Goal: Navigation & Orientation: Find specific page/section

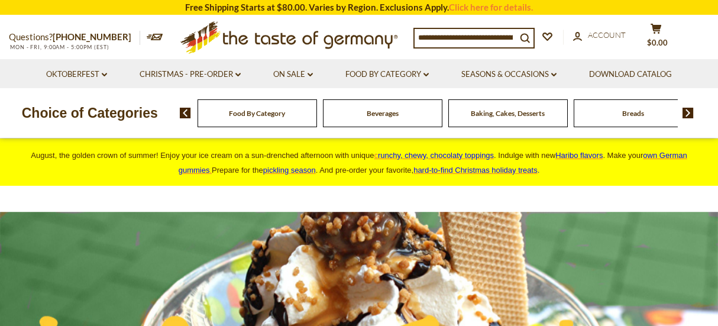
click at [454, 35] on input at bounding box center [466, 37] width 102 height 17
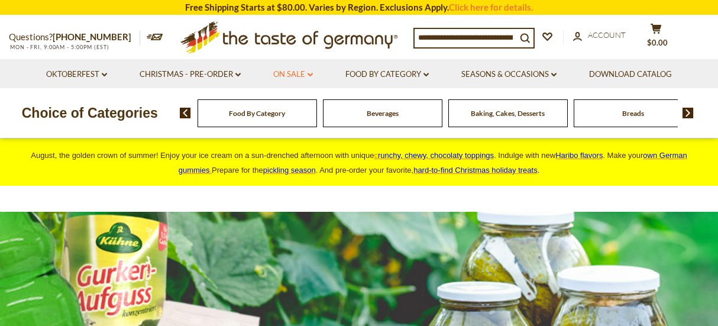
click at [296, 74] on link "On Sale dropdown_arrow" at bounding box center [293, 74] width 40 height 13
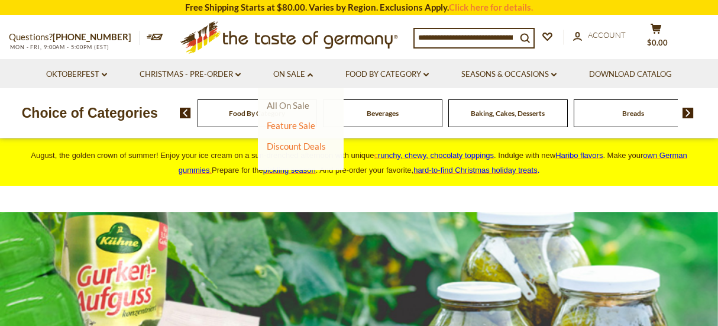
click at [294, 104] on link "All On Sale" at bounding box center [288, 105] width 43 height 11
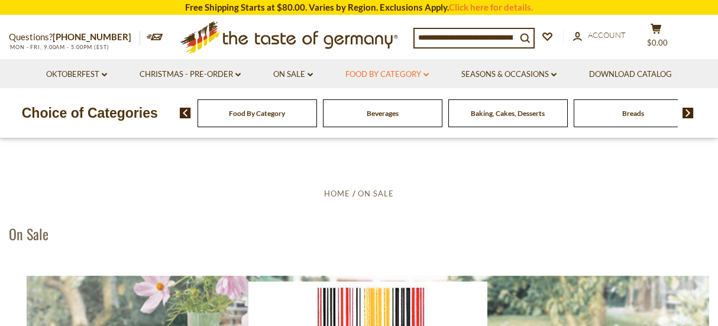
click at [415, 68] on link "Food By Category dropdown_arrow" at bounding box center [387, 74] width 83 height 13
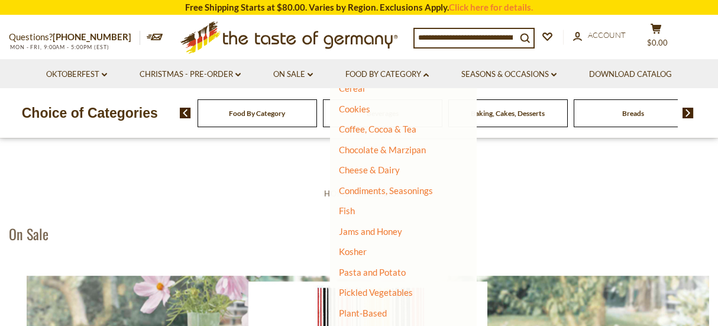
scroll to position [178, 0]
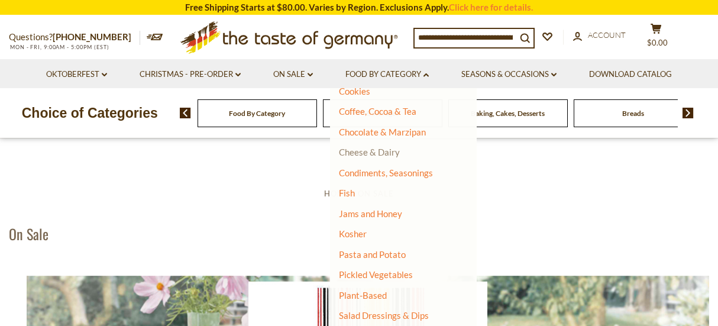
click at [381, 153] on link "Cheese & Dairy" at bounding box center [369, 152] width 61 height 11
